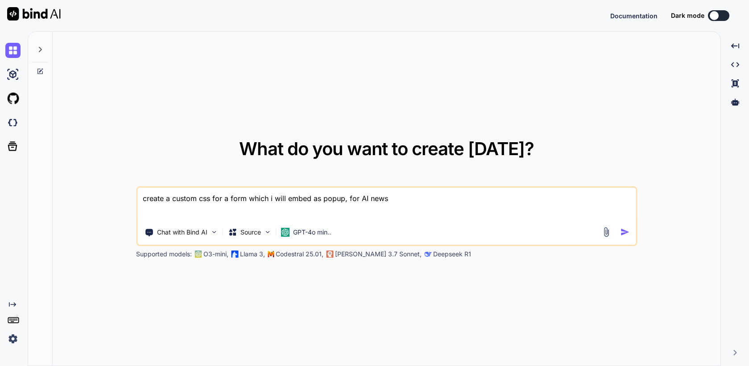
click at [9, 340] on img at bounding box center [12, 339] width 15 height 15
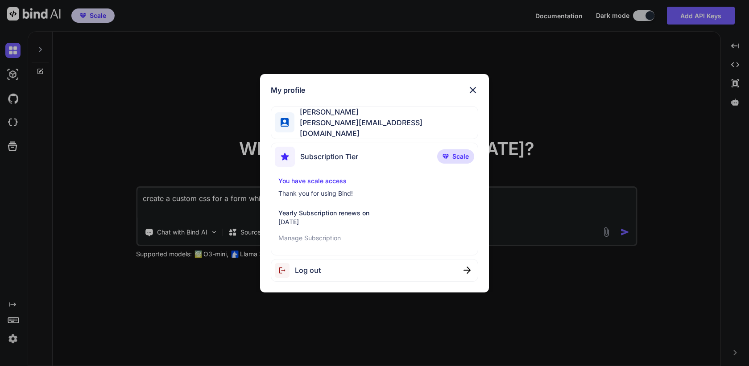
click at [299, 270] on span "Log out" at bounding box center [308, 270] width 26 height 11
type textarea "x"
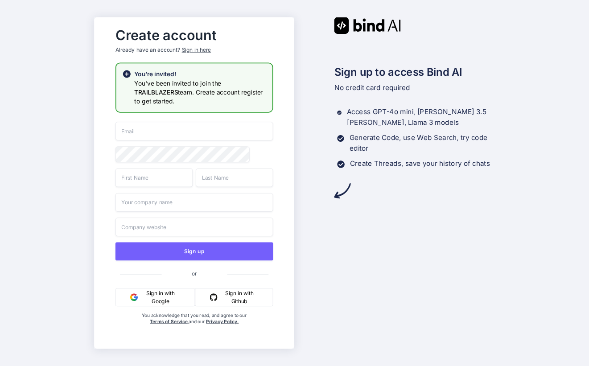
click at [193, 129] on input "email" at bounding box center [195, 131] width 158 height 19
paste input "https://u54523983.ct.sendgrid.net/ls/click?upn=u001.N0PKYD7qpZDikvDfQaDDdqCDkEZ…"
type input "https://u54523983.ct.sendgrid.net/ls/click?upn=u001.N0PKYD7qpZDikvDfQaDDdqCDkEZ…"
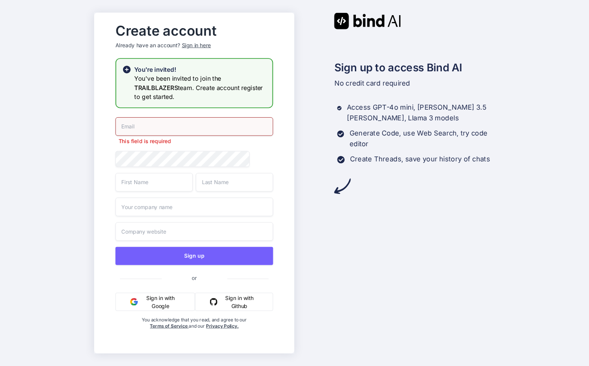
paste input "middufujeja-9215@yopmail.com"
type input "[EMAIL_ADDRESS][DOMAIN_NAME]"
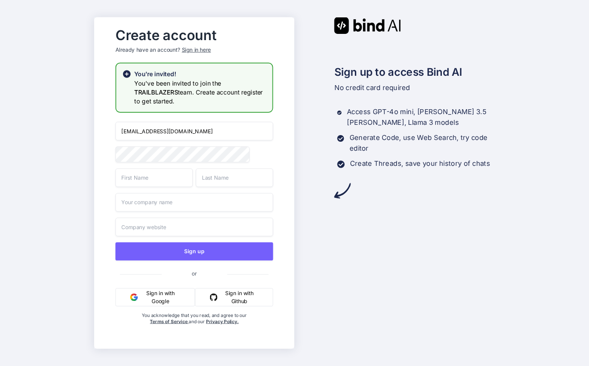
click at [174, 183] on input "text" at bounding box center [155, 178] width 78 height 19
click at [229, 176] on input "text" at bounding box center [235, 178] width 78 height 19
click at [179, 179] on input "aa" at bounding box center [155, 178] width 78 height 19
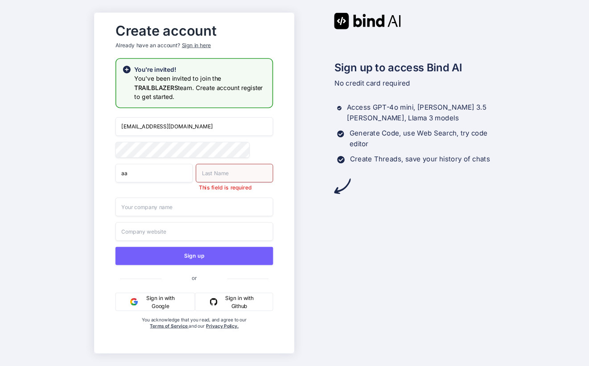
click at [179, 179] on input "aa" at bounding box center [155, 173] width 78 height 19
type input "Middufa"
click at [257, 173] on input "text" at bounding box center [235, 173] width 78 height 19
type input "ss"
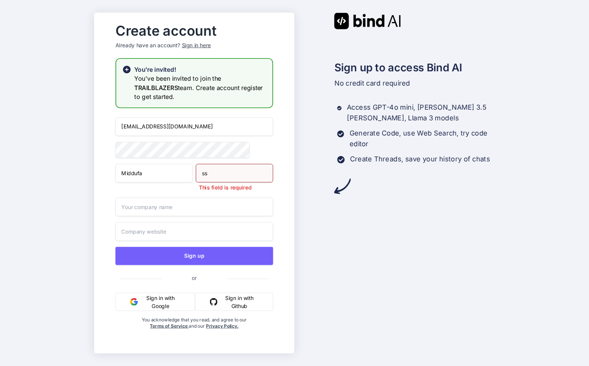
click at [207, 210] on input "text" at bounding box center [195, 207] width 158 height 19
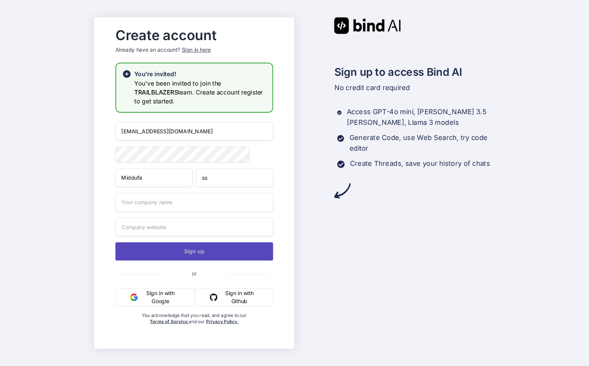
click at [137, 251] on button "Sign up" at bounding box center [195, 251] width 158 height 18
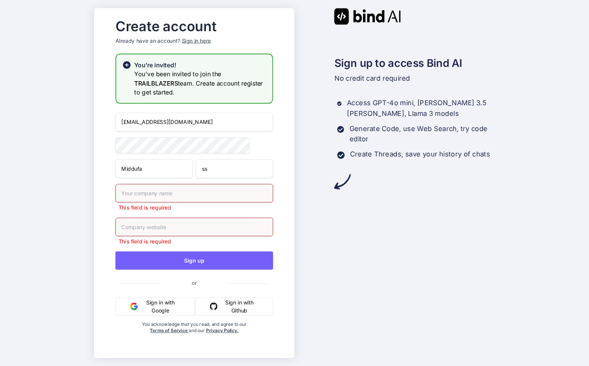
click at [166, 203] on input "text" at bounding box center [195, 193] width 158 height 19
paste input "[EMAIL_ADDRESS][DOMAIN_NAME]"
type input "[EMAIL_ADDRESS][DOMAIN_NAME]"
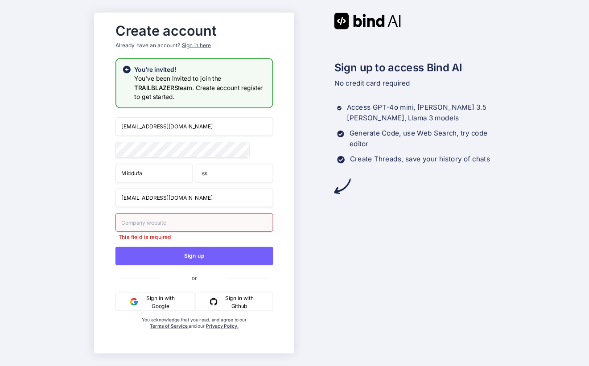
click at [150, 216] on div "middufujeja-9215@yopmail.com Middufa ss middufujeja-9215@yopmail.com This field…" at bounding box center [195, 232] width 158 height 230
paste input "[EMAIL_ADDRESS][DOMAIN_NAME]"
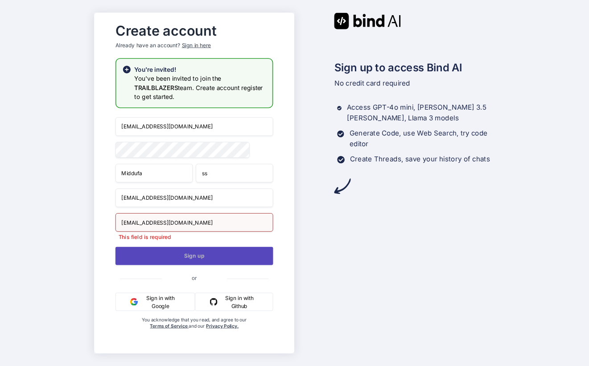
type input "[EMAIL_ADDRESS][DOMAIN_NAME]"
click at [183, 250] on button "Sign up" at bounding box center [195, 256] width 158 height 18
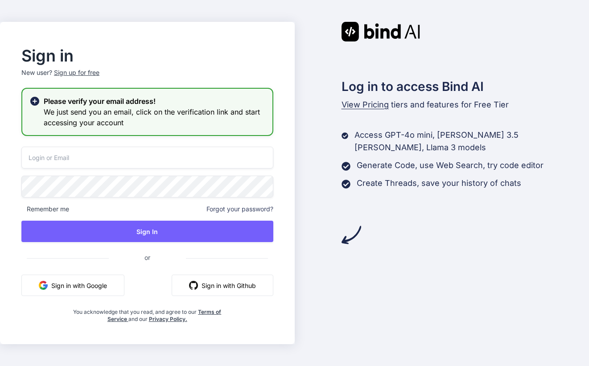
click at [129, 157] on input "email" at bounding box center [147, 158] width 252 height 22
click at [111, 150] on input "email" at bounding box center [147, 158] width 252 height 22
paste input "https://app.getbind.co/auth-link?mode=verifyEmail&oobCode=n97DpIL9-738UHyEZM2th…"
type input "https://app.getbind.co/auth-link?mode=verifyEmail&oobCode=n97DpIL9-738UHyEZM2th…"
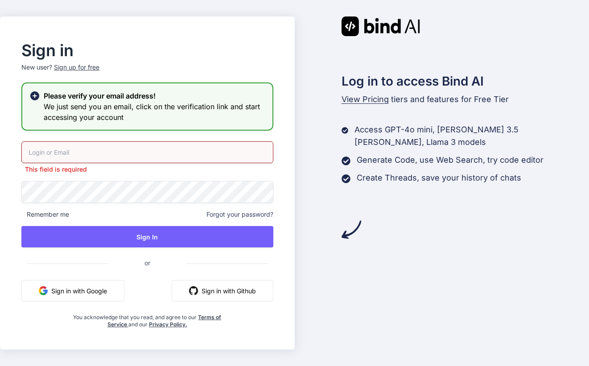
paste input "https://app.getbind.co/auth-link?mode=verifyEmail&oobCode=n97DpIL9-738UHyEZM2th…"
type input "https://app.getbind.co/auth-link?mode=verifyEmail&oobCode=n97DpIL9-738UHyEZM2th…"
click at [220, 153] on input "https://app.getbind.co/auth-link?mode=verifyEmail&oobCode=n97DpIL9-738UHyEZM2th…" at bounding box center [147, 152] width 252 height 22
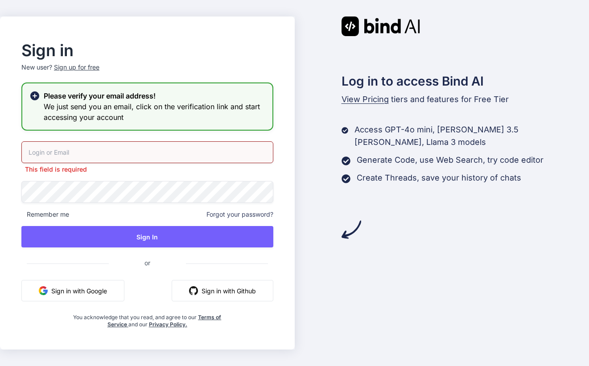
click at [132, 152] on input "email" at bounding box center [147, 152] width 252 height 22
paste input "middufujeja-9215@yopmail.com"
type input "middufujeja-9215@yopmail.com"
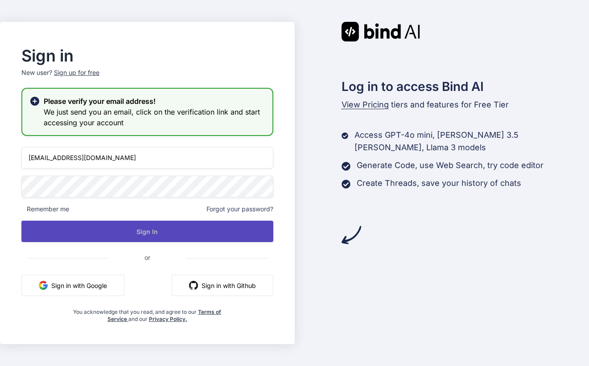
click at [158, 230] on button "Sign In" at bounding box center [147, 231] width 252 height 21
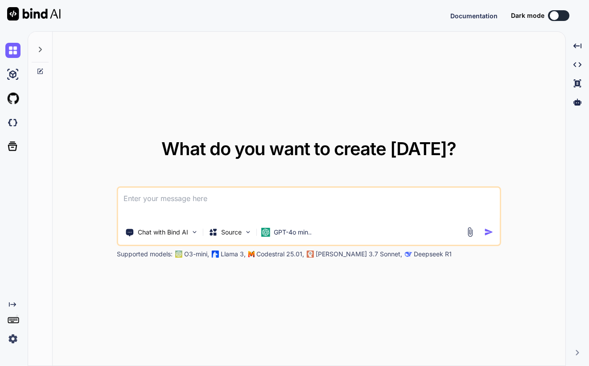
click at [14, 337] on img at bounding box center [12, 339] width 15 height 15
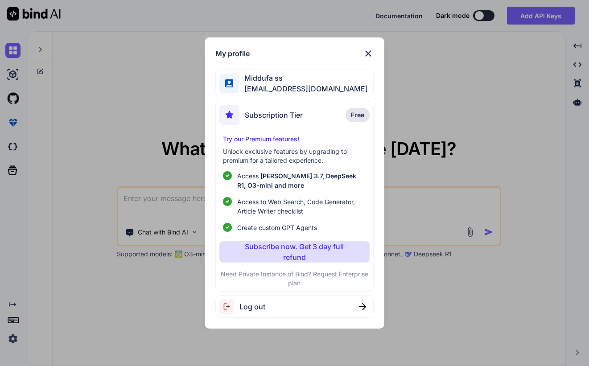
type textarea "x"
click at [504, 133] on div "My profile Middufa ss [EMAIL_ADDRESS][DOMAIN_NAME] Subscription Tier Free Try o…" at bounding box center [294, 183] width 589 height 366
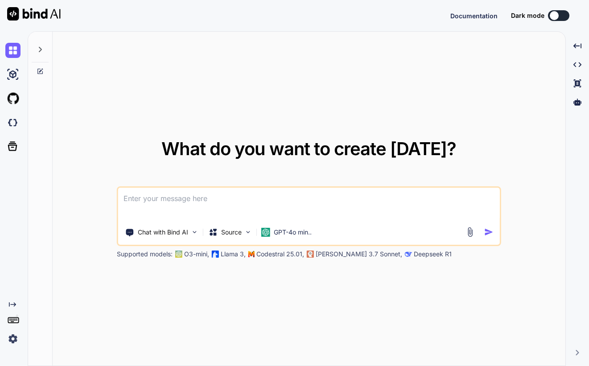
click at [17, 344] on img at bounding box center [12, 339] width 15 height 15
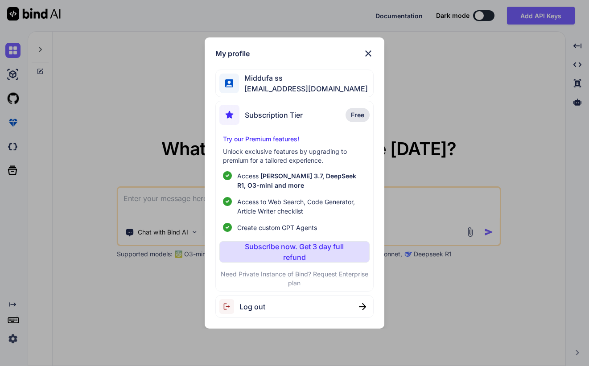
type textarea "x"
click at [62, 174] on div "My profile Middufa ss [EMAIL_ADDRESS][DOMAIN_NAME] Subscription Tier Free Try o…" at bounding box center [294, 183] width 589 height 366
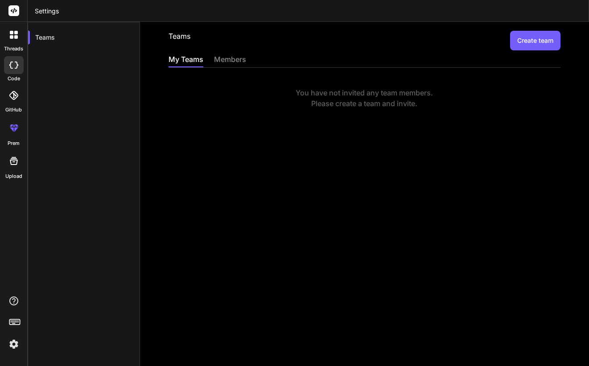
click at [232, 58] on div "members" at bounding box center [230, 60] width 32 height 12
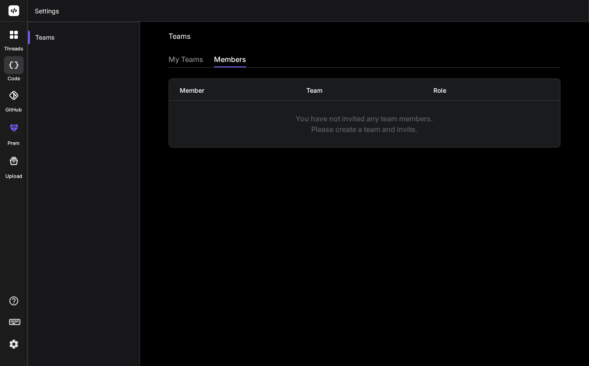
click at [173, 62] on div "My Teams" at bounding box center [186, 60] width 35 height 12
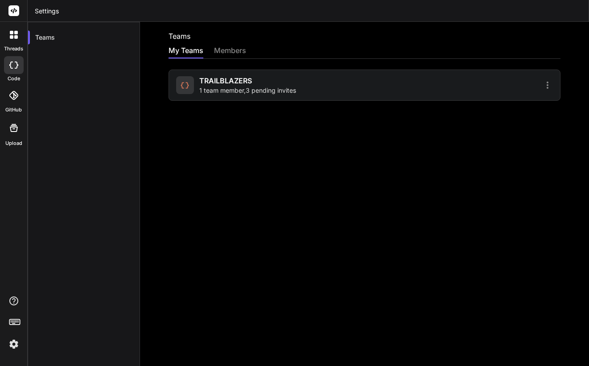
click at [338, 90] on div "TRAILBLAZERS 1 team member , 3 pending invites" at bounding box center [269, 85] width 186 height 20
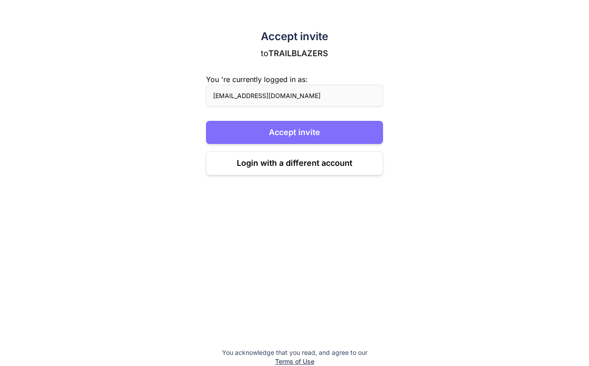
click at [303, 133] on button "Accept invite" at bounding box center [294, 132] width 177 height 23
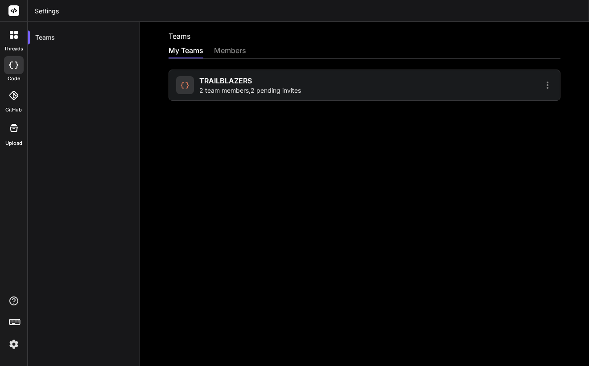
click at [280, 91] on span "2 team members , 2 pending invites" at bounding box center [250, 90] width 102 height 9
click at [270, 94] on span "2 team members , 2 pending invites" at bounding box center [250, 90] width 102 height 9
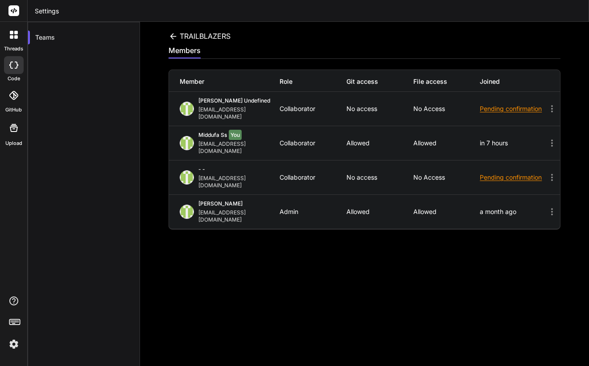
click at [15, 13] on rect at bounding box center [13, 10] width 11 height 11
click at [17, 34] on icon at bounding box center [14, 35] width 8 height 8
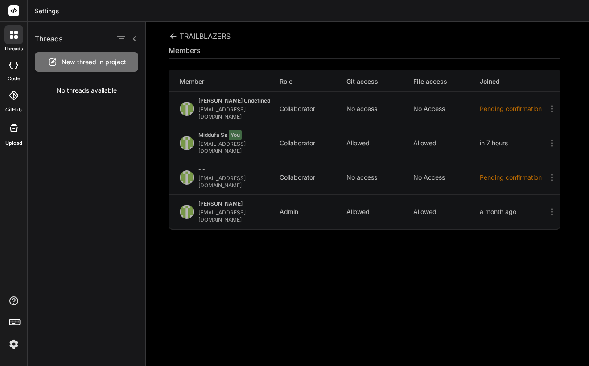
click at [12, 66] on icon at bounding box center [13, 65] width 9 height 7
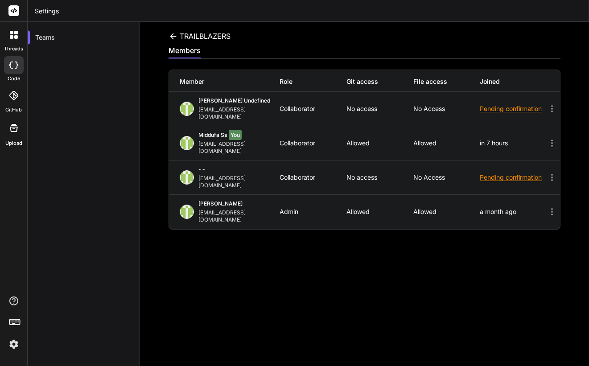
click at [12, 66] on icon at bounding box center [13, 65] width 9 height 7
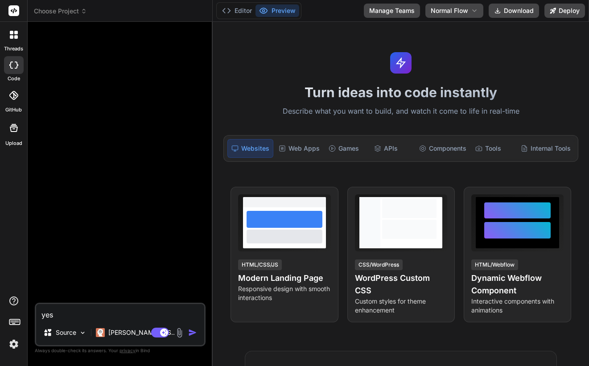
click at [83, 307] on textarea "yes" at bounding box center [120, 312] width 168 height 16
type textarea "x"
click at [16, 102] on div at bounding box center [14, 96] width 20 height 20
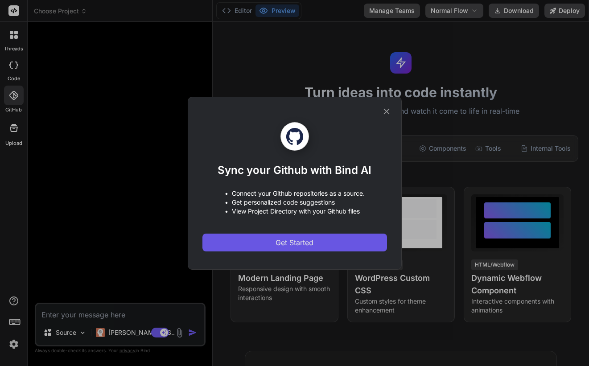
click at [289, 246] on span "Get Started" at bounding box center [295, 242] width 38 height 11
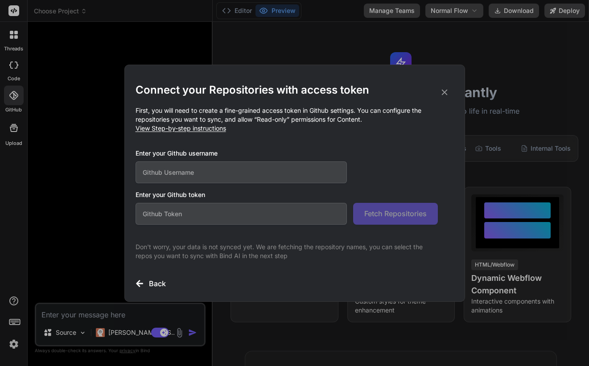
click at [445, 92] on icon at bounding box center [445, 92] width 6 height 6
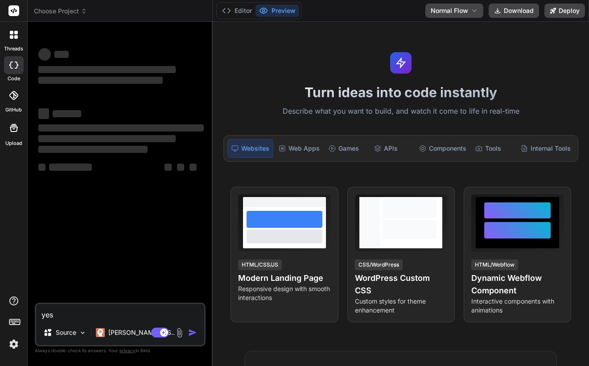
click at [13, 97] on icon at bounding box center [13, 95] width 9 height 9
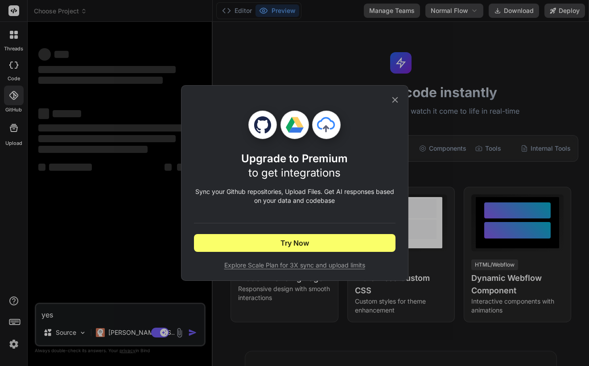
click at [310, 173] on span "to get integrations" at bounding box center [295, 172] width 92 height 13
click at [308, 190] on p "Sync your Github repositories, Upload Files. Get AI responses based on your dat…" at bounding box center [295, 196] width 202 height 18
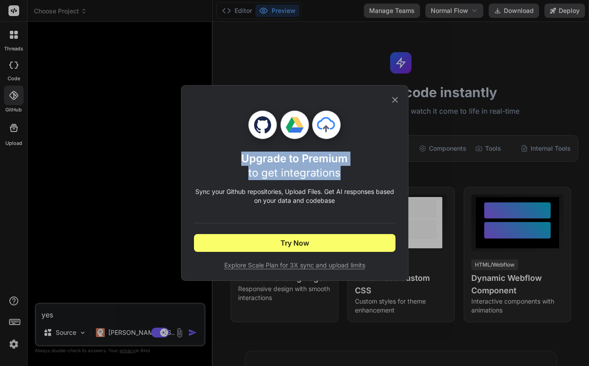
drag, startPoint x: 244, startPoint y: 158, endPoint x: 361, endPoint y: 178, distance: 119.1
click at [361, 178] on div "Upgrade to Premium to get integrations" at bounding box center [295, 166] width 202 height 29
click at [324, 208] on div "Upgrade to Premium to get integrations Sync your Github repositories, Upload Fi…" at bounding box center [295, 190] width 202 height 159
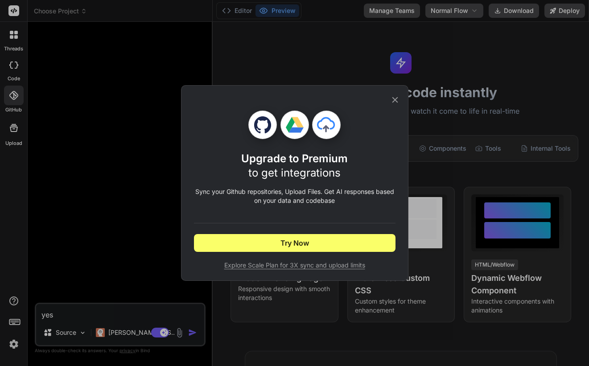
click at [396, 99] on icon at bounding box center [395, 100] width 6 height 6
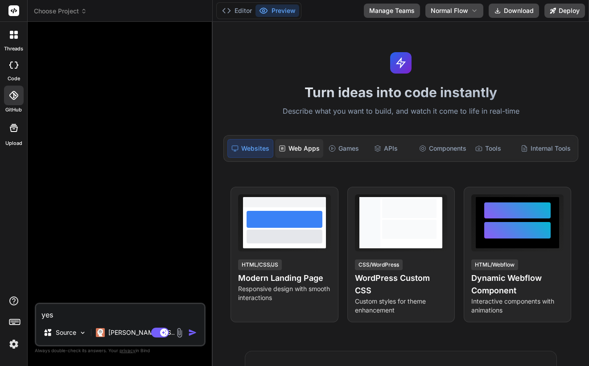
click at [297, 147] on div "Web Apps" at bounding box center [299, 148] width 48 height 19
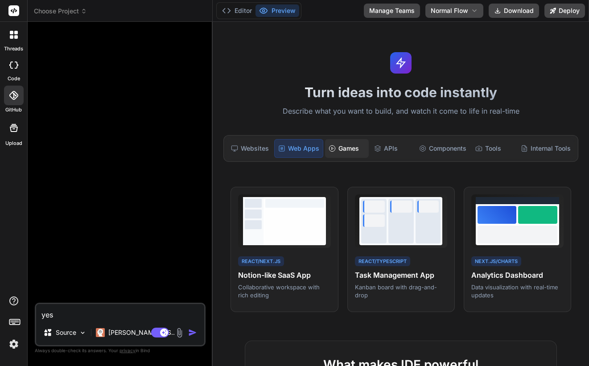
click at [349, 148] on div "Games" at bounding box center [347, 148] width 44 height 19
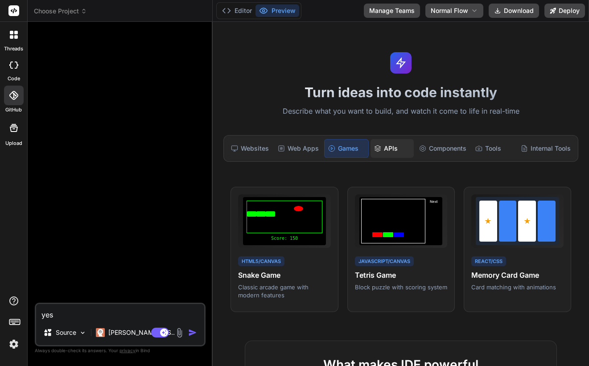
click at [388, 151] on div "APIs" at bounding box center [393, 148] width 44 height 19
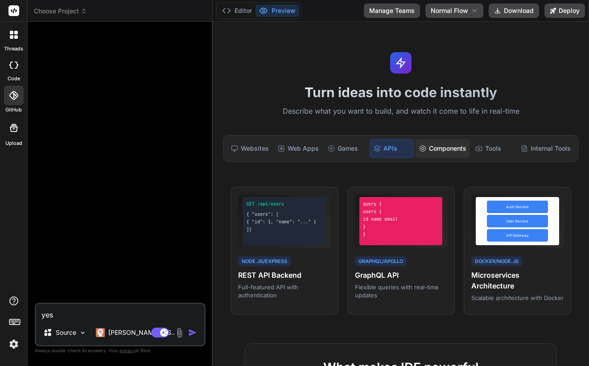
click at [448, 152] on div "Components" at bounding box center [443, 148] width 54 height 19
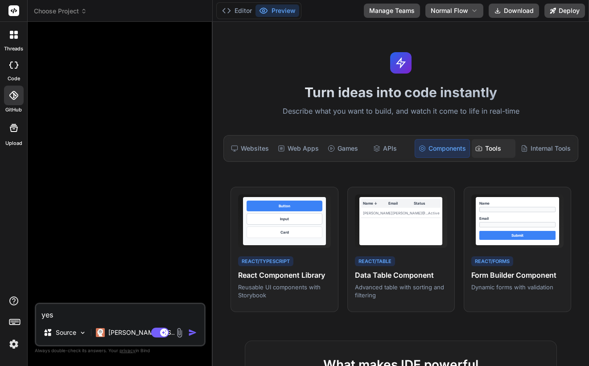
click at [505, 154] on div "Tools" at bounding box center [494, 148] width 44 height 19
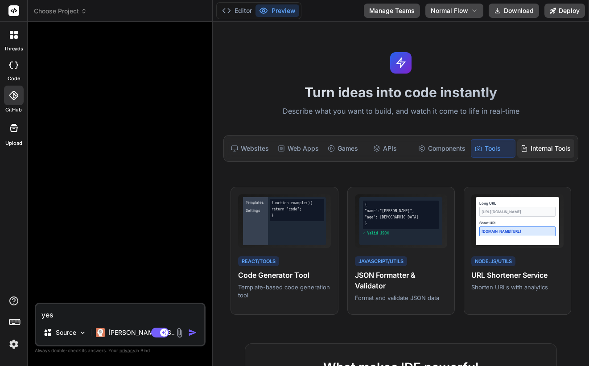
click at [539, 153] on div "Internal Tools" at bounding box center [546, 148] width 57 height 19
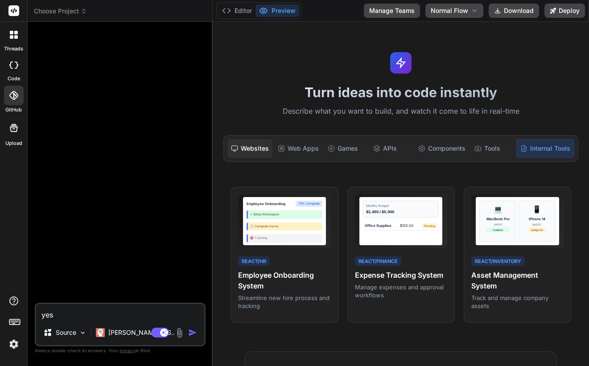
click at [241, 151] on div "Websites" at bounding box center [250, 148] width 45 height 19
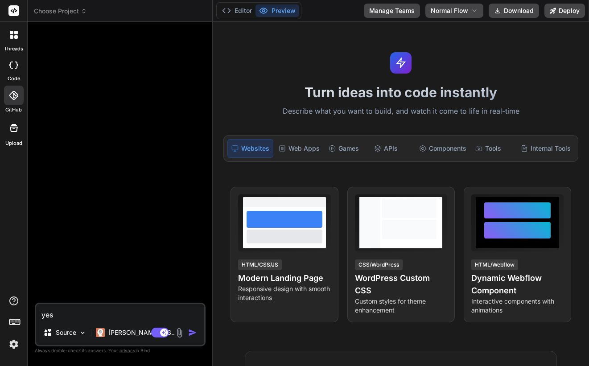
click at [177, 161] on div at bounding box center [121, 166] width 169 height 274
click at [63, 332] on p "Source" at bounding box center [66, 332] width 21 height 9
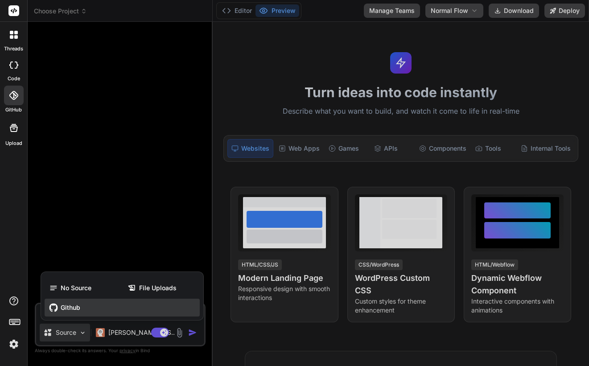
click at [66, 313] on div "Github" at bounding box center [122, 308] width 155 height 18
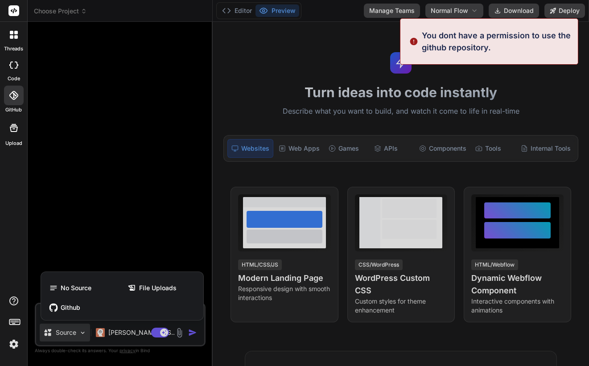
click at [98, 222] on div at bounding box center [294, 183] width 589 height 366
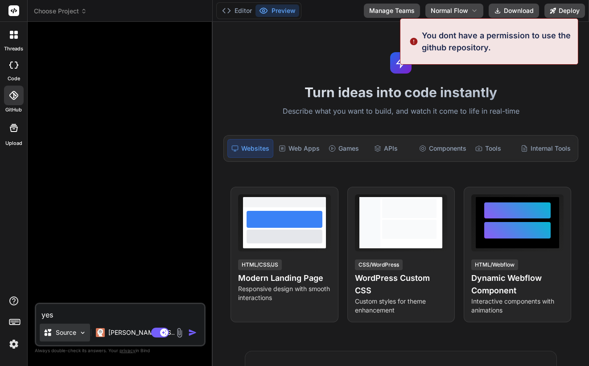
click at [59, 328] on div "Source" at bounding box center [65, 333] width 50 height 18
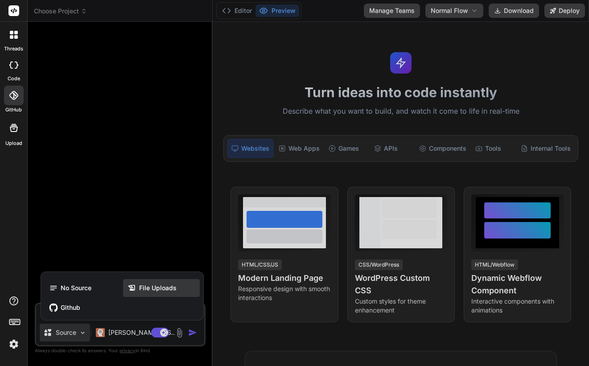
click at [148, 294] on div "File Uploads" at bounding box center [161, 288] width 77 height 18
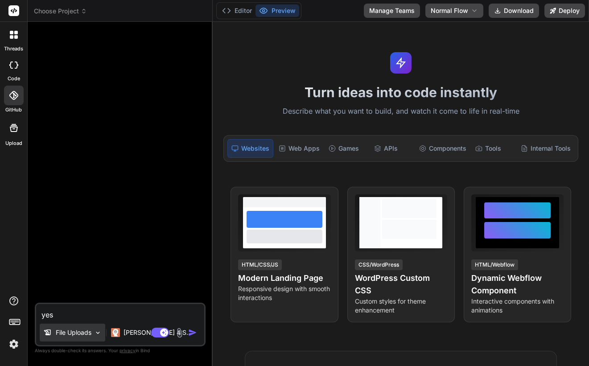
click at [73, 336] on p "File Uploads" at bounding box center [74, 332] width 36 height 9
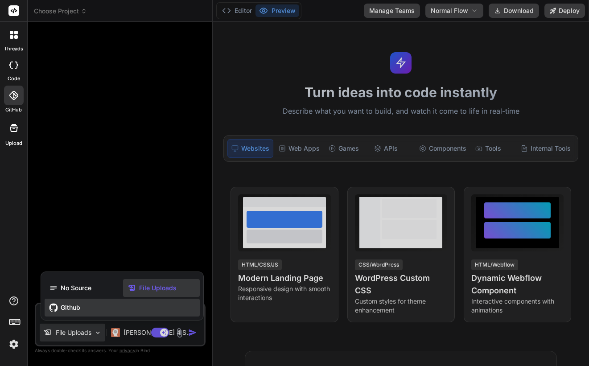
click at [76, 313] on div "Github" at bounding box center [122, 308] width 155 height 18
click at [120, 213] on div at bounding box center [294, 183] width 589 height 366
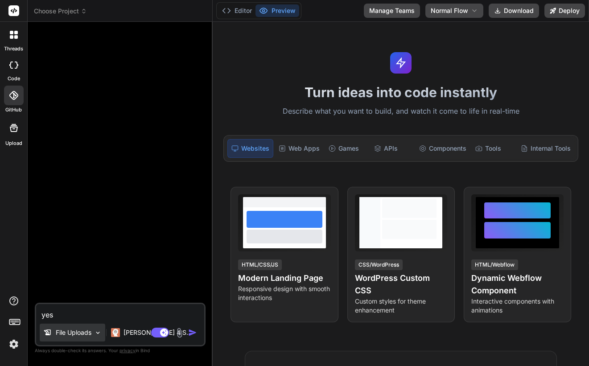
click at [79, 329] on p "File Uploads" at bounding box center [74, 332] width 36 height 9
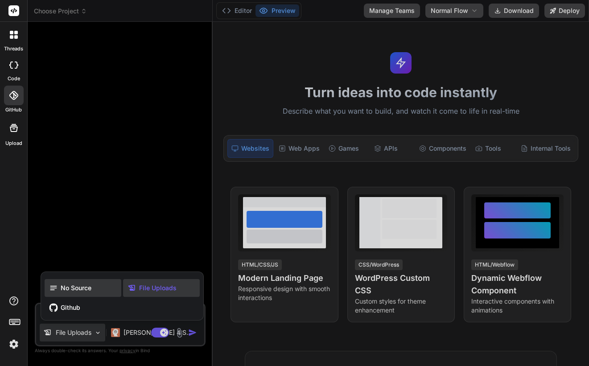
click at [74, 290] on span "No Source" at bounding box center [76, 288] width 31 height 9
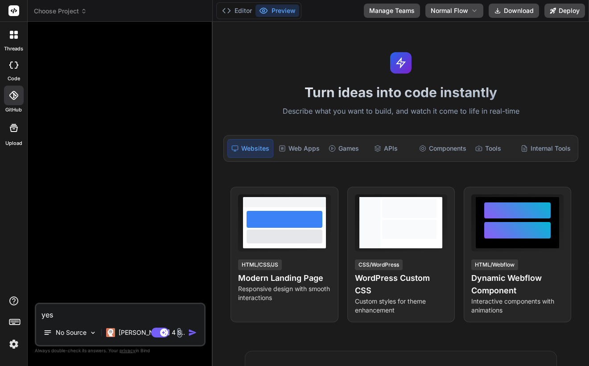
click at [125, 255] on div at bounding box center [121, 166] width 169 height 274
click at [134, 332] on p "[PERSON_NAME] 4 S.." at bounding box center [152, 332] width 66 height 9
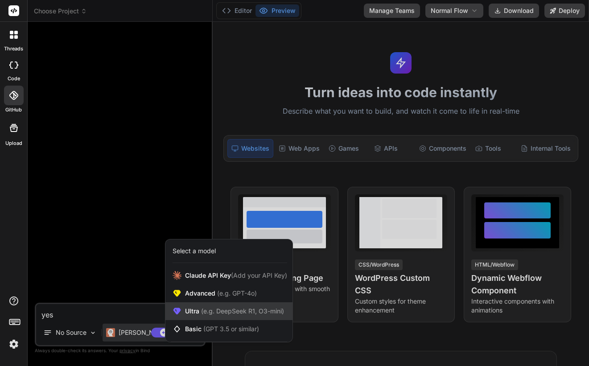
click at [220, 312] on span "(e.g. DeepSeek R1, O3-mini)" at bounding box center [241, 311] width 85 height 8
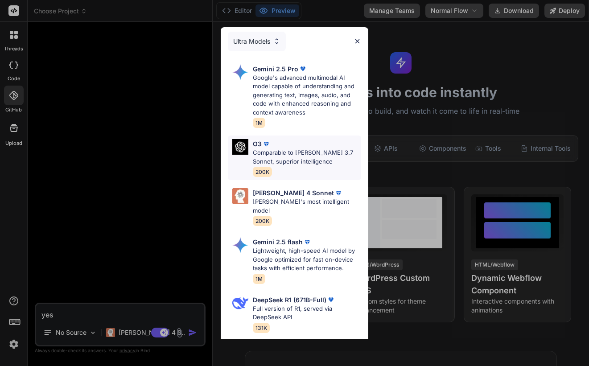
click at [304, 160] on p "Comparable to [PERSON_NAME] 3.7 Sonnet, superior intelligence" at bounding box center [307, 157] width 108 height 17
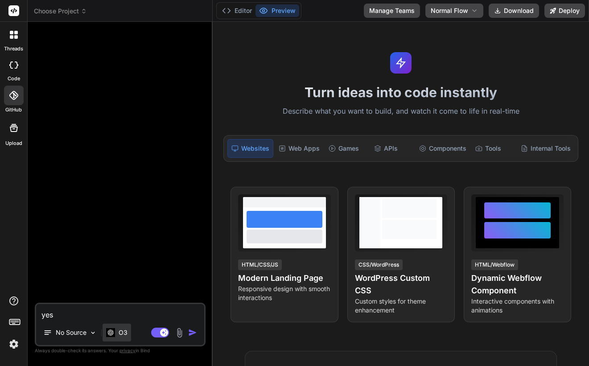
click at [125, 332] on p "O3" at bounding box center [123, 332] width 9 height 9
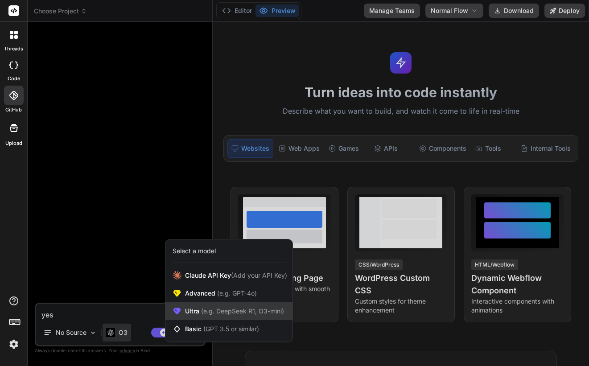
click at [245, 308] on span "(e.g. DeepSeek R1, O3-mini)" at bounding box center [241, 311] width 85 height 8
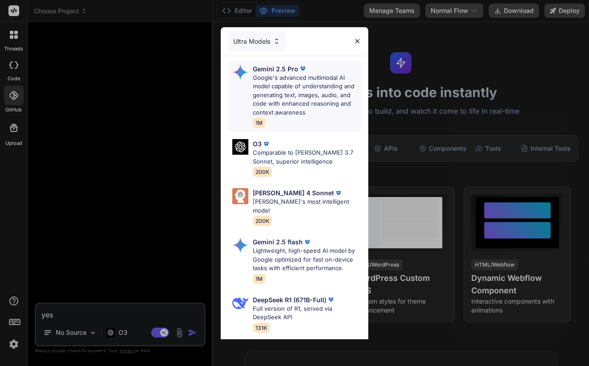
click at [317, 94] on p "Google's advanced multimodal AI model capable of understanding and generating t…" at bounding box center [307, 96] width 108 height 44
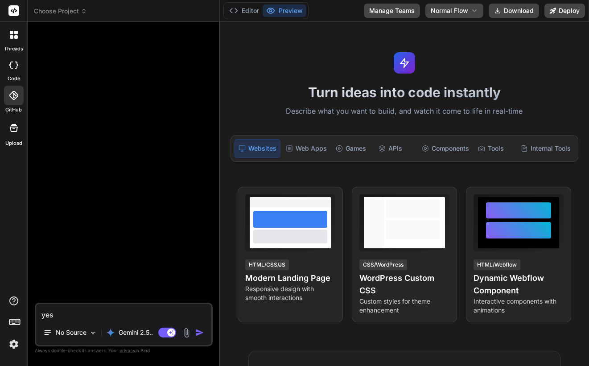
type textarea "x"
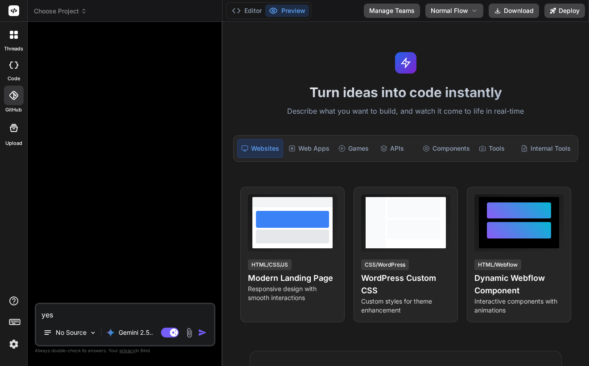
drag, startPoint x: 212, startPoint y: 170, endPoint x: 204, endPoint y: 172, distance: 8.3
click at [204, 172] on div "Bind AI Web Search Created with Pixso. Code Generator yes No Source Gemini 2.5.…" at bounding box center [125, 194] width 195 height 344
click at [138, 188] on div at bounding box center [126, 166] width 179 height 274
click at [15, 340] on img at bounding box center [13, 344] width 15 height 15
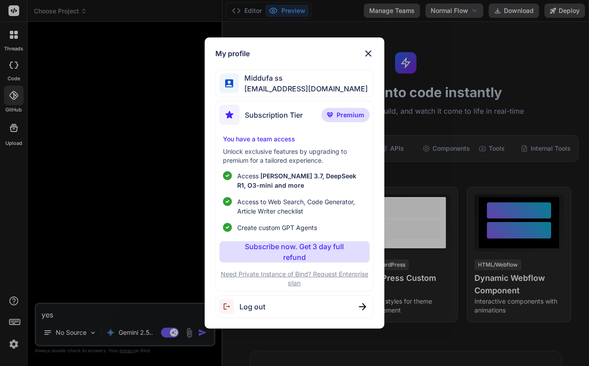
click at [115, 116] on div "My profile Middufa ss middufujeja-9215@yopmail.com Subscription Tier Premium Yo…" at bounding box center [294, 183] width 589 height 366
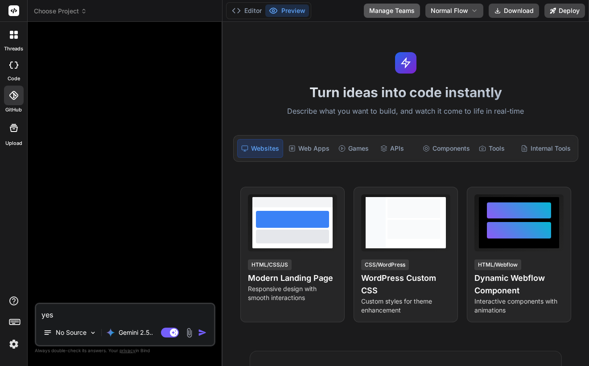
click at [384, 14] on button "Manage Teams" at bounding box center [392, 11] width 56 height 14
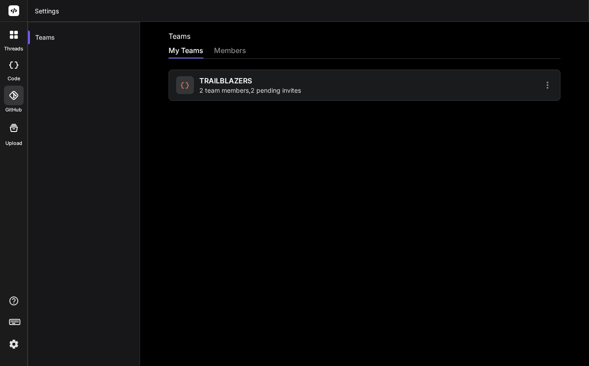
click at [410, 86] on div at bounding box center [460, 85] width 186 height 11
click at [275, 86] on span "2 team members , 2 pending invites" at bounding box center [250, 90] width 102 height 9
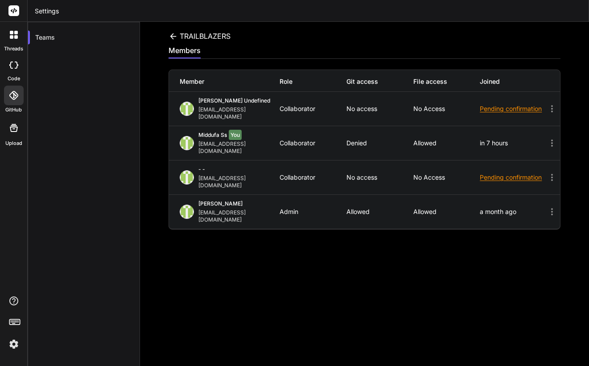
click at [293, 174] on div "Collaborator" at bounding box center [313, 177] width 67 height 7
click at [233, 195] on div "john zakma johnzakma9@gmail.com Admin Allowed Allowed a month ago" at bounding box center [364, 212] width 391 height 34
click at [496, 173] on div "Pending confirmation" at bounding box center [513, 177] width 67 height 9
click at [506, 105] on div "Pending confirmation" at bounding box center [513, 108] width 67 height 9
click at [386, 299] on div "TRAILBLAZERS members Member Role Git access File access Joined Amogh Mundhekar …" at bounding box center [364, 205] width 449 height 366
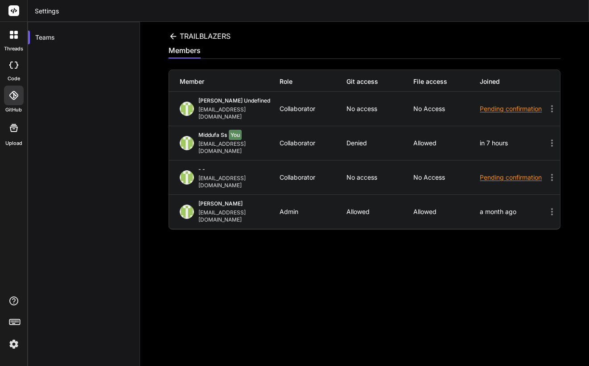
click at [169, 28] on div "TRAILBLAZERS members Member Role Git access File access Joined Amogh Mundhekar …" at bounding box center [364, 205] width 449 height 366
click at [170, 33] on icon at bounding box center [173, 36] width 9 height 9
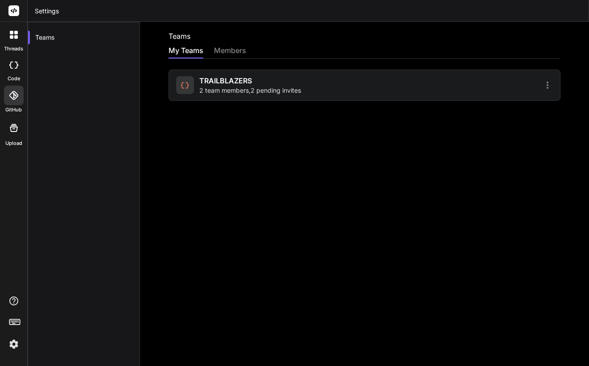
click at [230, 51] on div "members" at bounding box center [230, 51] width 32 height 12
click at [259, 95] on div "TRAILBLAZERS 2 team members , 1 pending invite" at bounding box center [365, 85] width 392 height 31
click at [264, 87] on span "2 team members , 1 pending invite" at bounding box center [247, 90] width 97 height 9
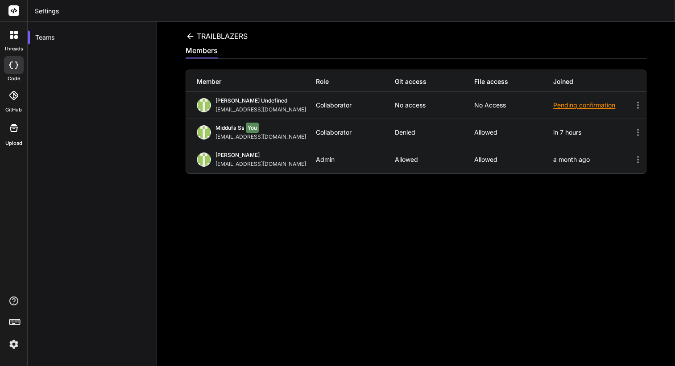
click at [14, 67] on icon at bounding box center [13, 65] width 9 height 7
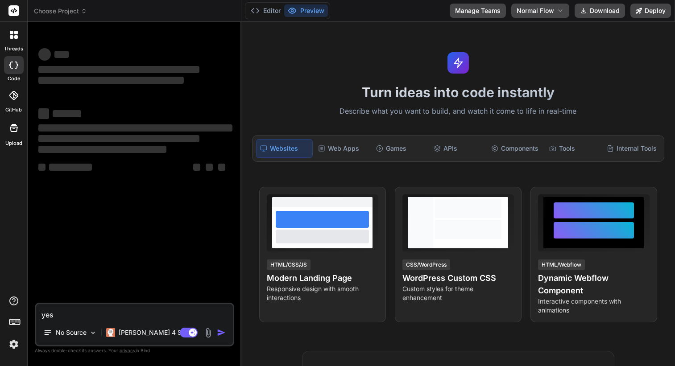
click at [95, 312] on textarea "yes" at bounding box center [134, 312] width 197 height 16
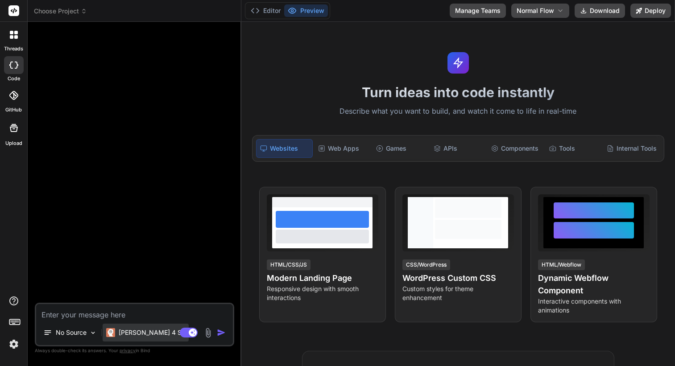
click at [140, 334] on p "[PERSON_NAME] 4 S.." at bounding box center [152, 332] width 66 height 9
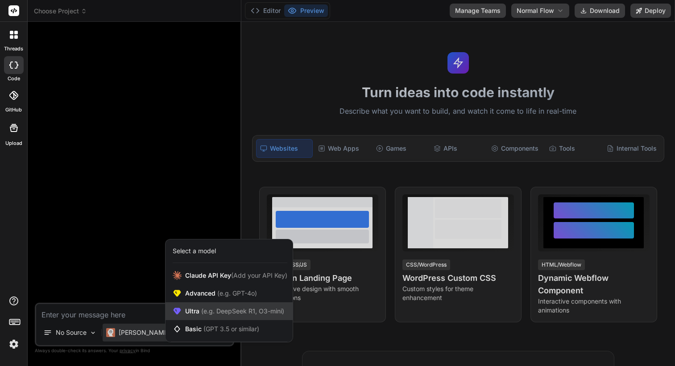
click at [195, 315] on span "Ultra (e.g. DeepSeek R1, O3-mini)" at bounding box center [234, 311] width 99 height 9
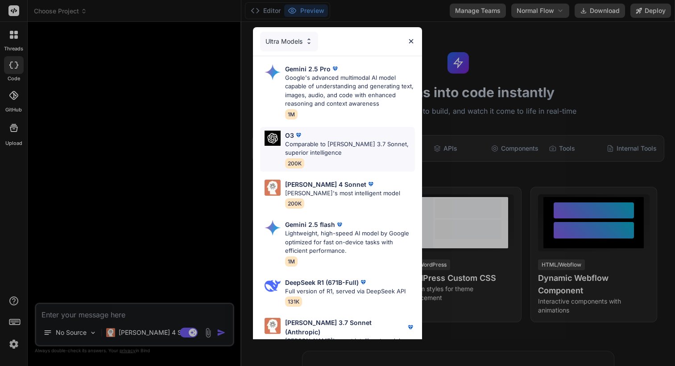
click at [344, 149] on p "Comparable to [PERSON_NAME] 3.7 Sonnet, superior intelligence" at bounding box center [349, 148] width 129 height 17
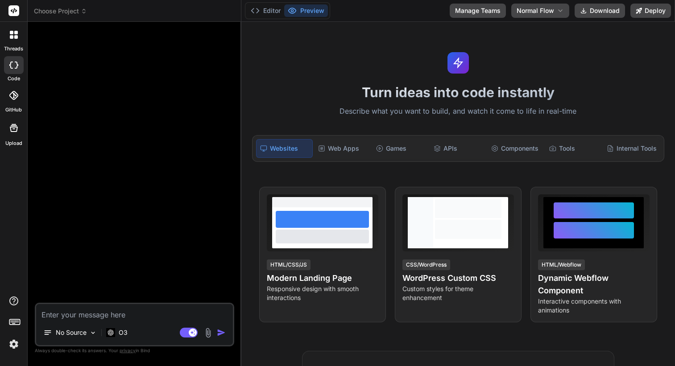
click at [174, 315] on textarea at bounding box center [134, 312] width 197 height 16
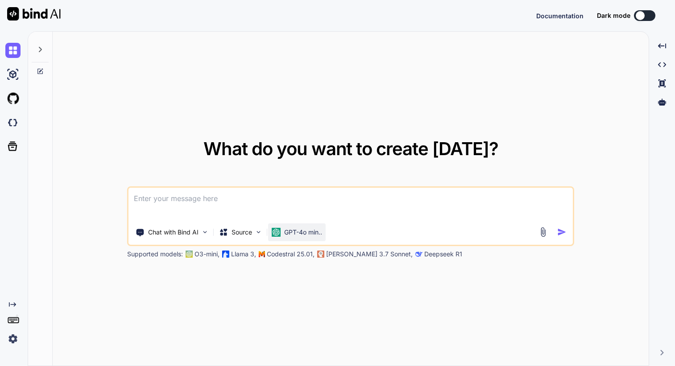
click at [306, 225] on div "GPT-4o min.." at bounding box center [297, 233] width 58 height 18
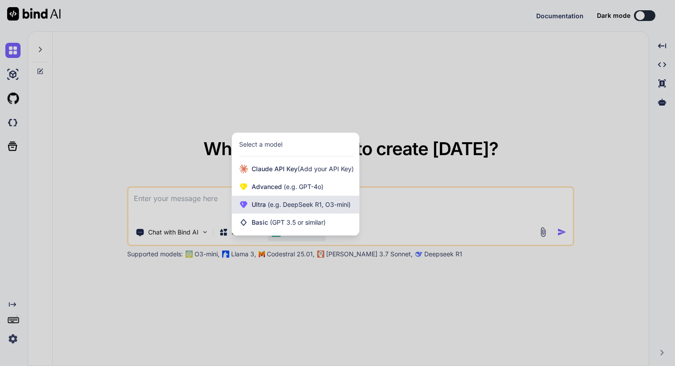
click at [323, 204] on span "(e.g. DeepSeek R1, O3-mini)" at bounding box center [308, 205] width 85 height 8
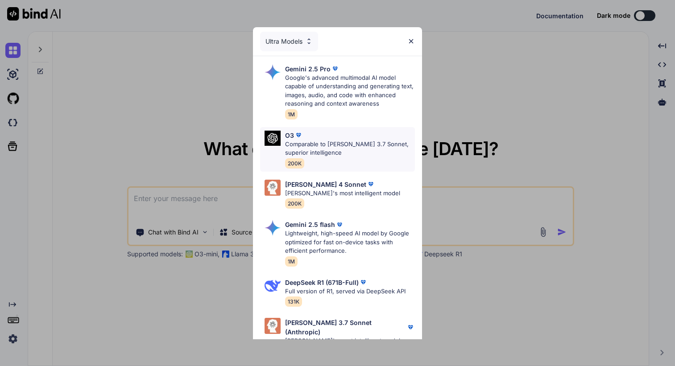
click at [327, 152] on p "Comparable to [PERSON_NAME] 3.7 Sonnet, superior intelligence" at bounding box center [349, 148] width 129 height 17
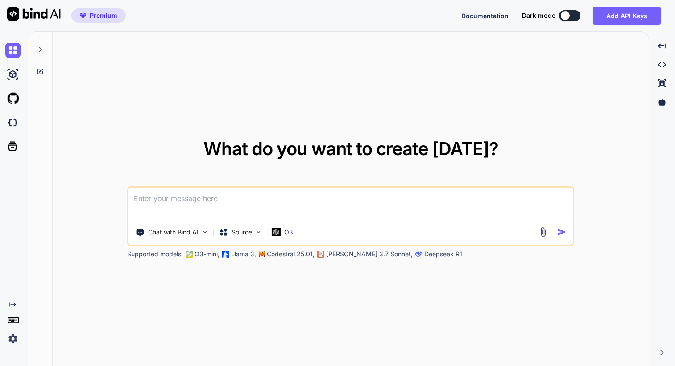
type textarea "x"
click at [666, 104] on icon at bounding box center [662, 102] width 8 height 8
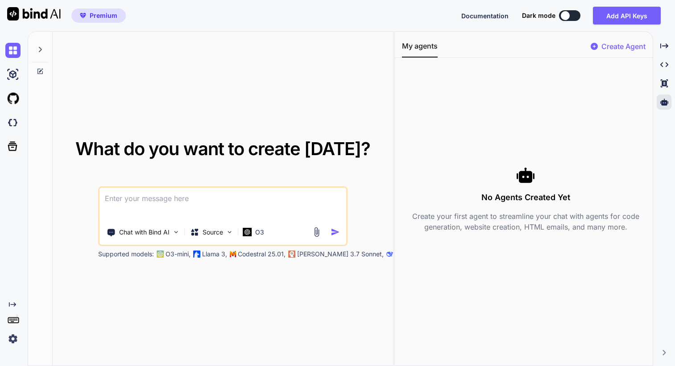
click at [610, 43] on p "Create Agent" at bounding box center [624, 46] width 44 height 11
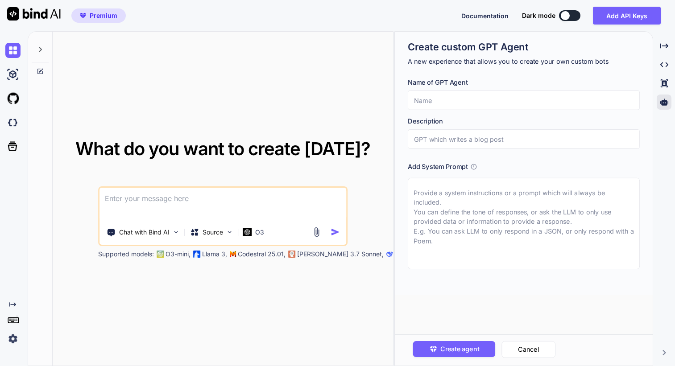
click at [471, 101] on input "text" at bounding box center [524, 101] width 232 height 20
type input "test"
click at [469, 141] on input "text" at bounding box center [524, 139] width 232 height 20
type input "test"
click at [464, 196] on textarea at bounding box center [524, 223] width 232 height 91
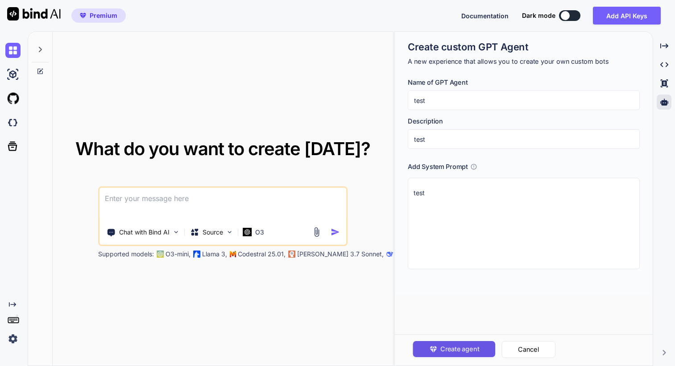
type textarea "test"
click at [465, 347] on span "Create agent" at bounding box center [459, 349] width 39 height 10
